Goal: Complete application form

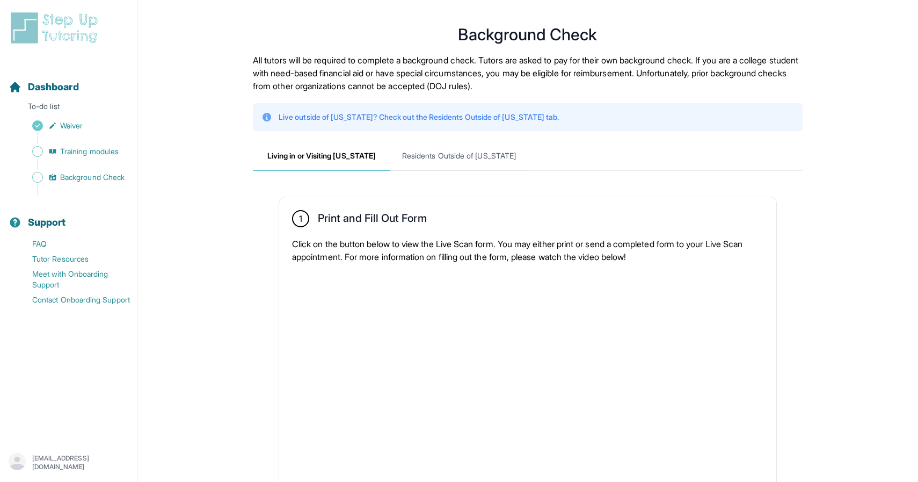
scroll to position [162, 0]
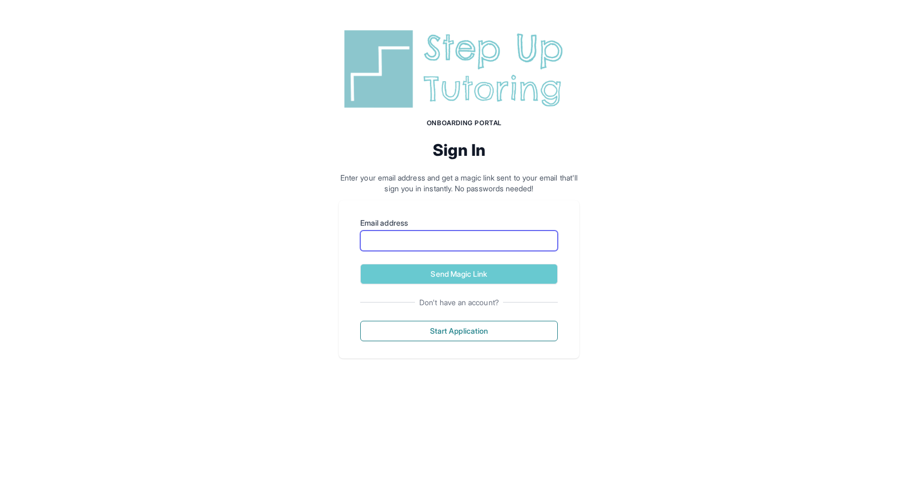
click at [499, 238] on input "Email address" at bounding box center [459, 240] width 198 height 20
type input "*"
